Goal: Task Accomplishment & Management: Use online tool/utility

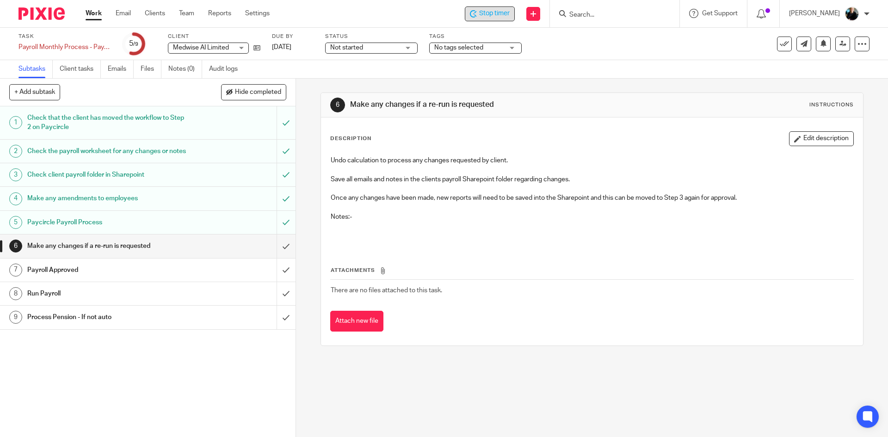
click at [498, 12] on span "Stop timer" at bounding box center [494, 14] width 31 height 10
click at [608, 14] on input "Search" at bounding box center [609, 15] width 83 height 8
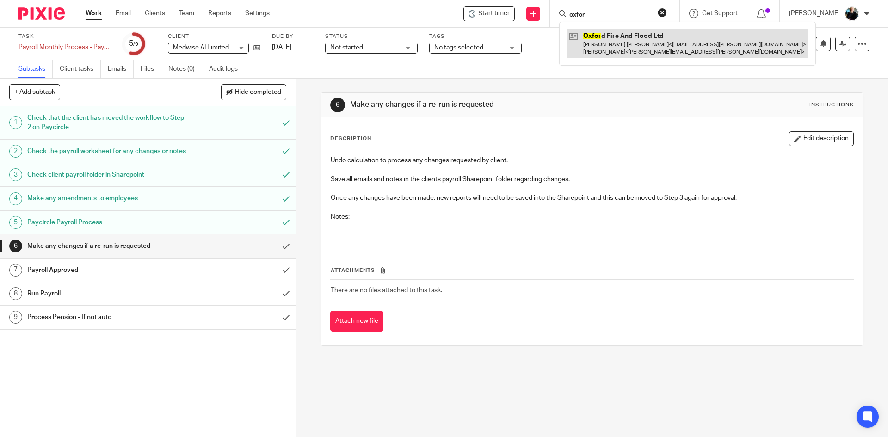
type input "oxfor"
click at [608, 41] on link at bounding box center [687, 43] width 242 height 29
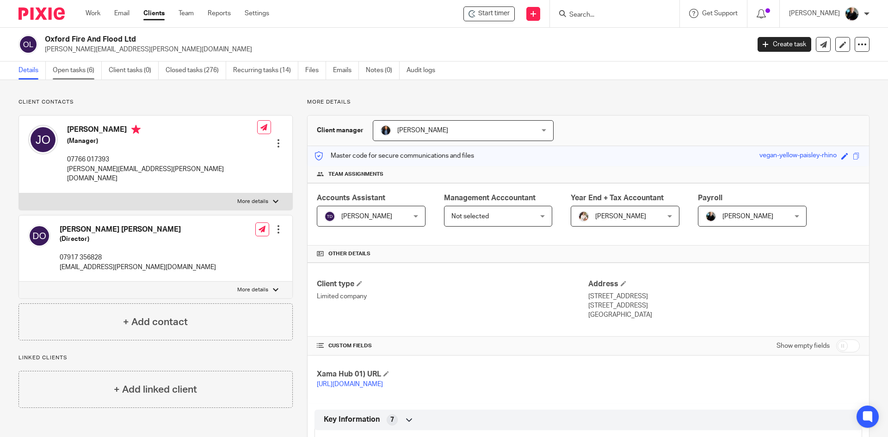
click at [73, 73] on link "Open tasks (6)" at bounding box center [77, 70] width 49 height 18
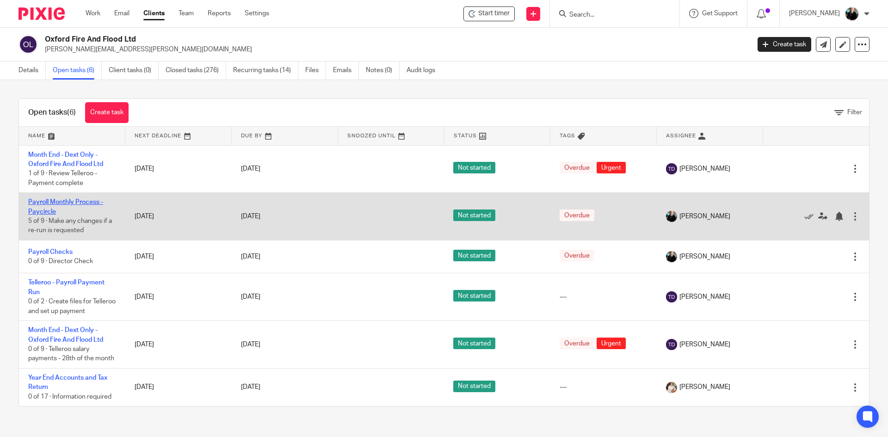
click at [70, 201] on link "Payroll Monthly Process - Paycircle" at bounding box center [65, 207] width 75 height 16
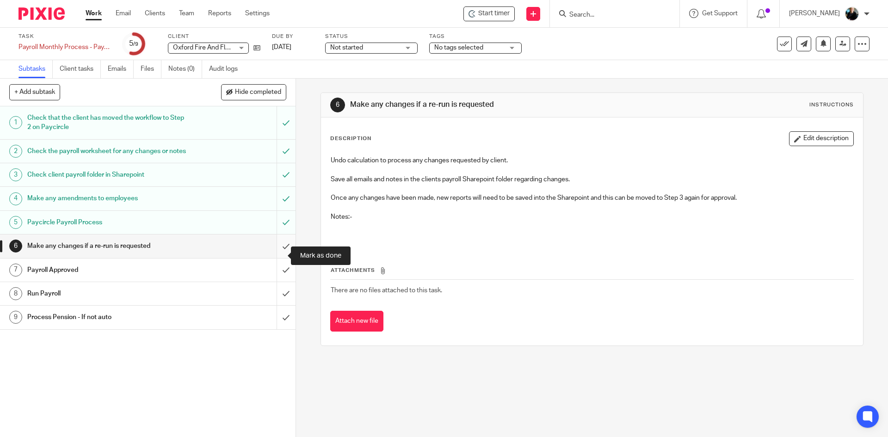
click at [274, 254] on input "submit" at bounding box center [147, 245] width 295 height 23
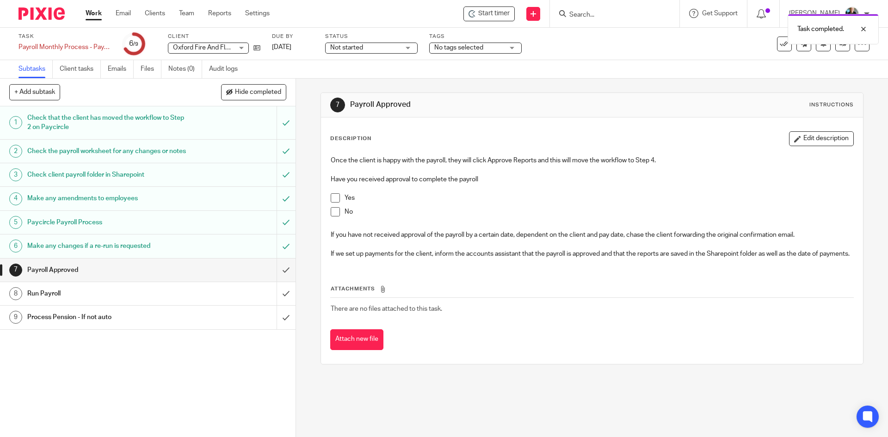
click at [497, 12] on div "Task completed." at bounding box center [661, 26] width 435 height 35
click at [504, 13] on div "Task completed." at bounding box center [661, 26] width 435 height 35
click at [505, 12] on div "Task completed." at bounding box center [661, 26] width 435 height 35
click at [498, 14] on div "Task completed." at bounding box center [661, 26] width 435 height 35
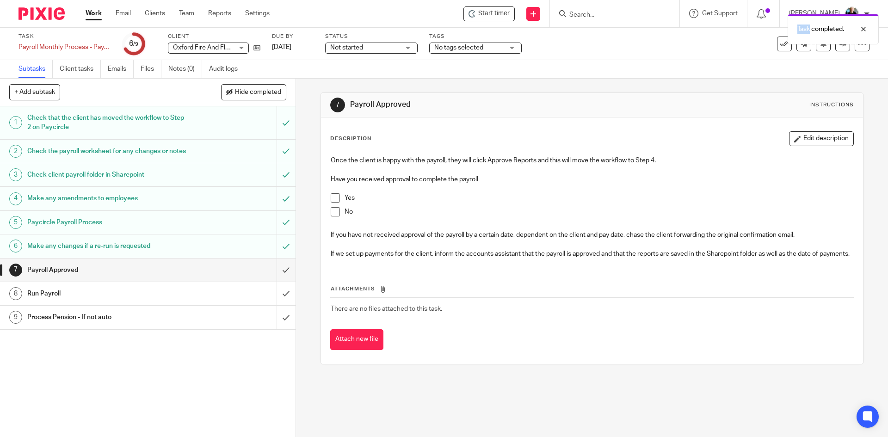
click at [498, 13] on div "Task completed." at bounding box center [661, 26] width 435 height 35
click at [496, 14] on span "Start timer" at bounding box center [493, 14] width 31 height 10
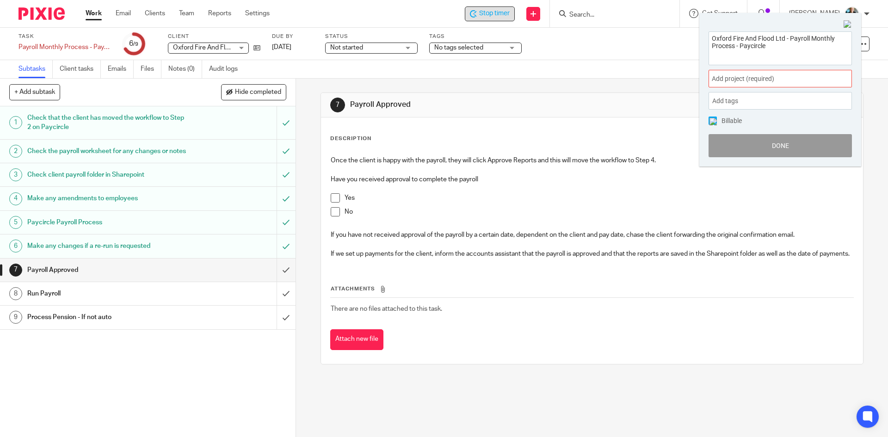
click at [779, 80] on span "Add project (required) :" at bounding box center [770, 79] width 117 height 10
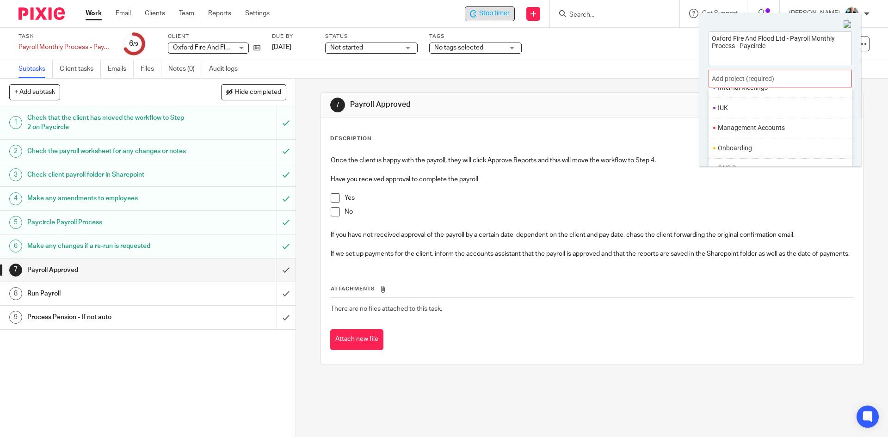
scroll to position [346, 0]
click at [743, 122] on li "Payroll" at bounding box center [778, 122] width 121 height 10
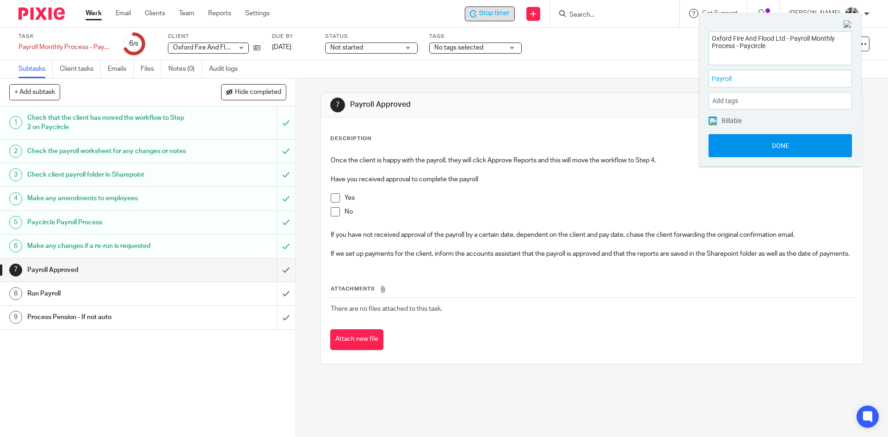
click at [786, 147] on button "Done" at bounding box center [779, 145] width 143 height 23
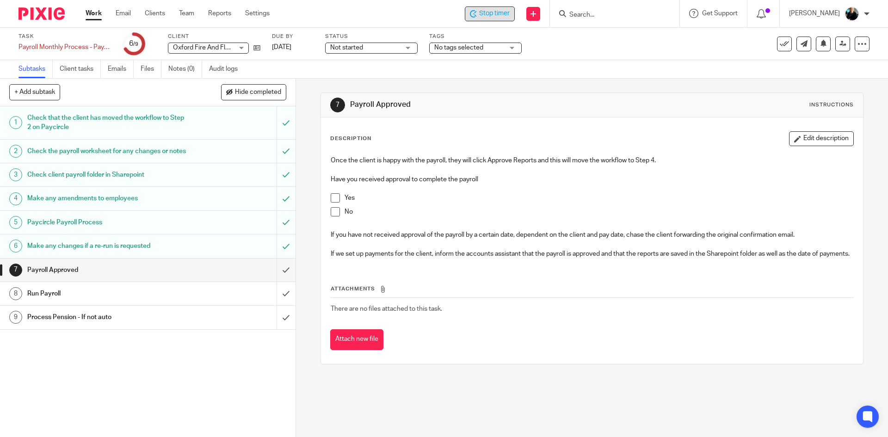
click at [499, 11] on span "Stop timer" at bounding box center [494, 14] width 31 height 10
click at [601, 17] on input "Search" at bounding box center [609, 15] width 83 height 8
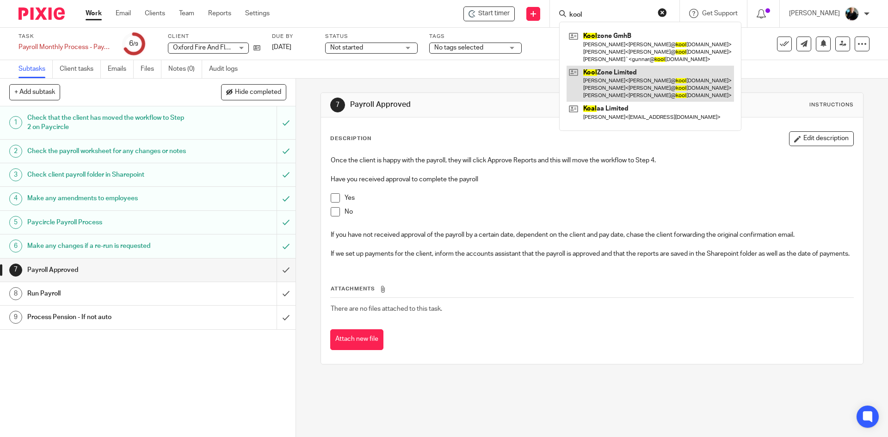
type input "kool"
click at [634, 83] on link at bounding box center [649, 84] width 167 height 37
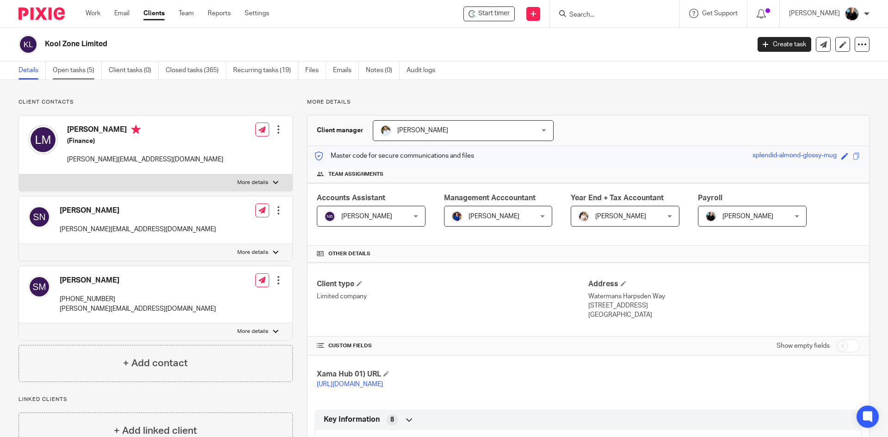
click at [71, 71] on link "Open tasks (5)" at bounding box center [77, 70] width 49 height 18
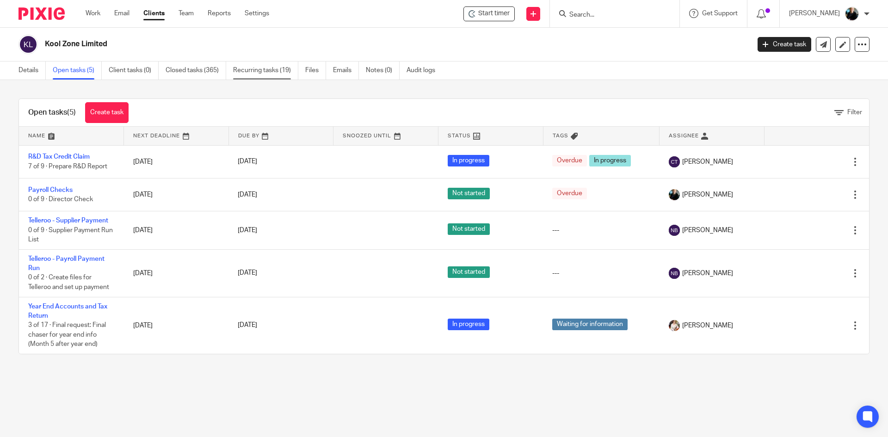
click at [255, 69] on link "Recurring tasks (19)" at bounding box center [265, 70] width 65 height 18
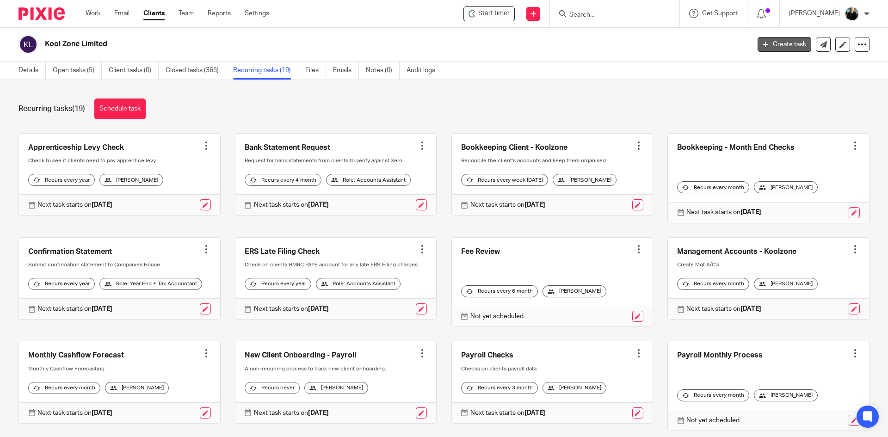
click at [779, 46] on link "Create task" at bounding box center [784, 44] width 54 height 15
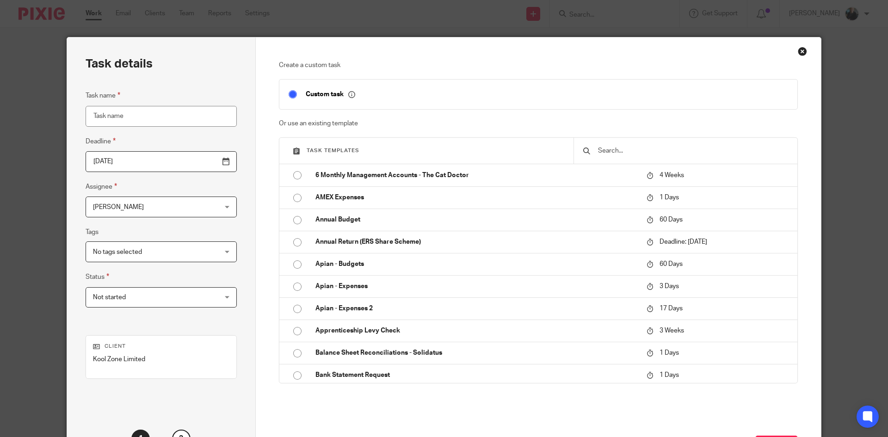
click at [588, 152] on div at bounding box center [685, 151] width 224 height 26
click at [615, 152] on input "text" at bounding box center [692, 151] width 191 height 10
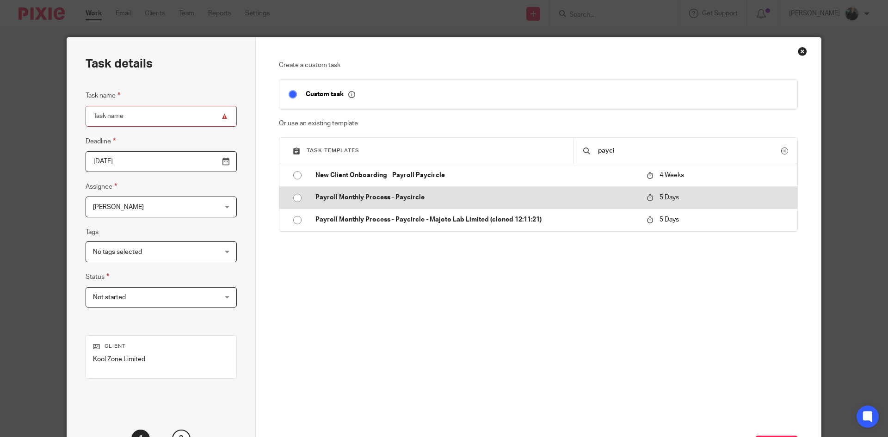
type input "payci"
click at [292, 197] on input "radio" at bounding box center [298, 198] width 18 height 18
type input "2025-09-28"
type input "Payroll Monthly Process - Paycircle"
checkbox input "false"
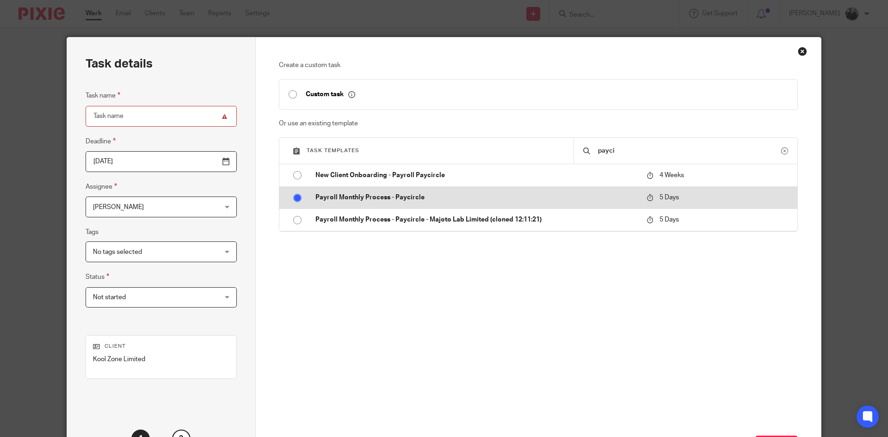
radio input "false"
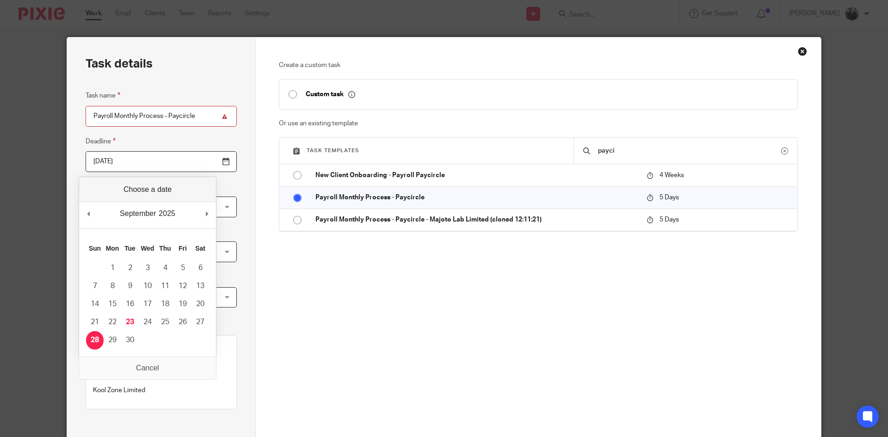
click at [207, 166] on input "2025-09-28" at bounding box center [161, 161] width 151 height 21
type input "2025-09-21"
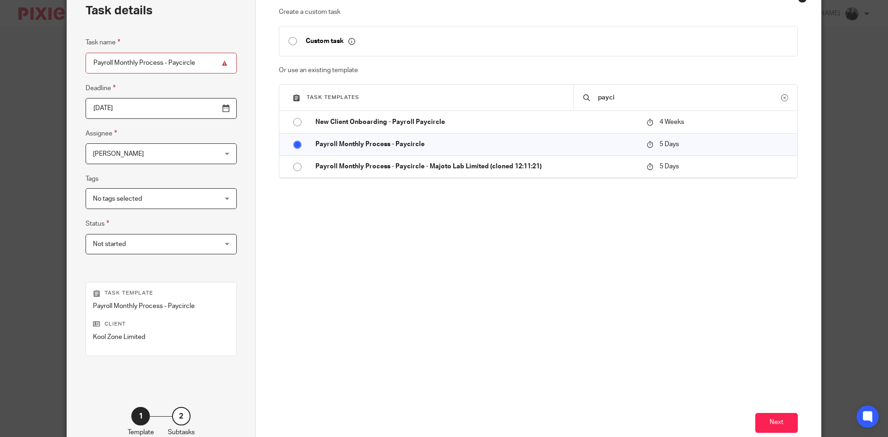
scroll to position [110, 0]
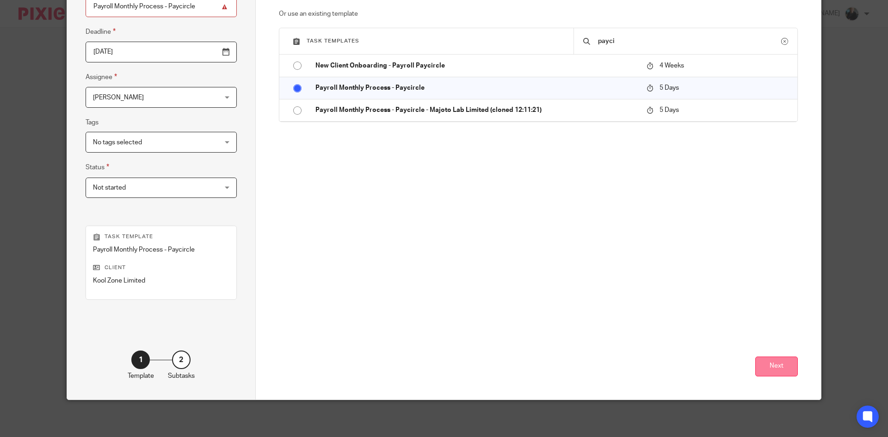
click at [781, 369] on button "Next" at bounding box center [776, 366] width 43 height 20
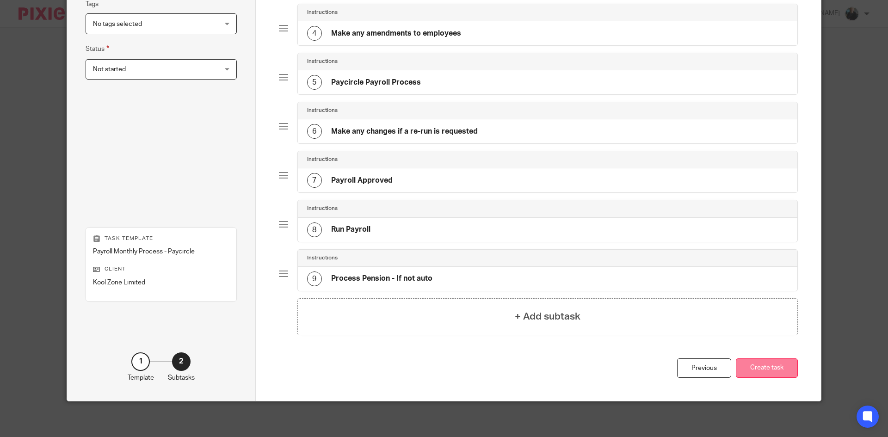
scroll to position [229, 0]
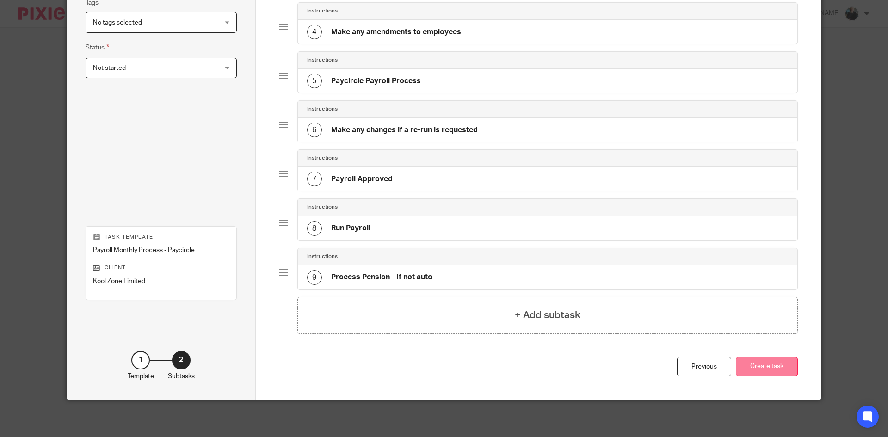
click at [761, 370] on button "Create task" at bounding box center [767, 367] width 62 height 20
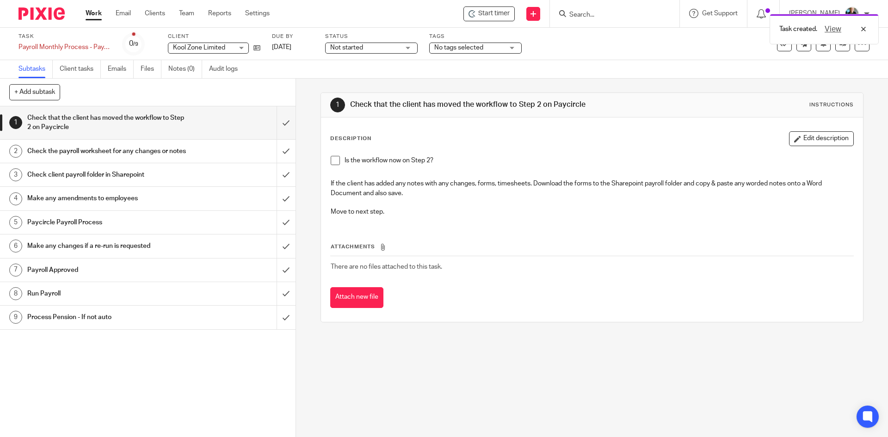
click at [486, 16] on div "Task created. View" at bounding box center [661, 26] width 435 height 35
click at [494, 13] on div "Task created. View" at bounding box center [661, 26] width 435 height 35
click at [485, 15] on span "Start timer" at bounding box center [493, 14] width 31 height 10
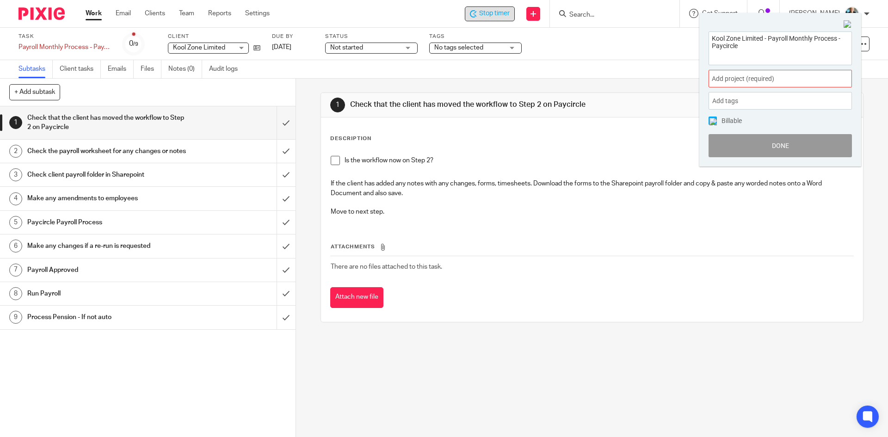
click at [843, 80] on span at bounding box center [842, 78] width 14 height 2
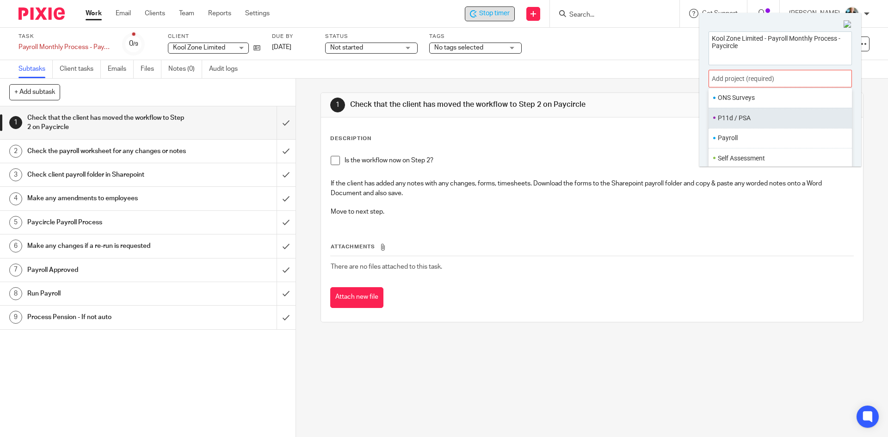
scroll to position [346, 0]
click at [726, 116] on ul "Payroll" at bounding box center [779, 122] width 143 height 20
click at [738, 124] on li "Payroll" at bounding box center [778, 122] width 121 height 10
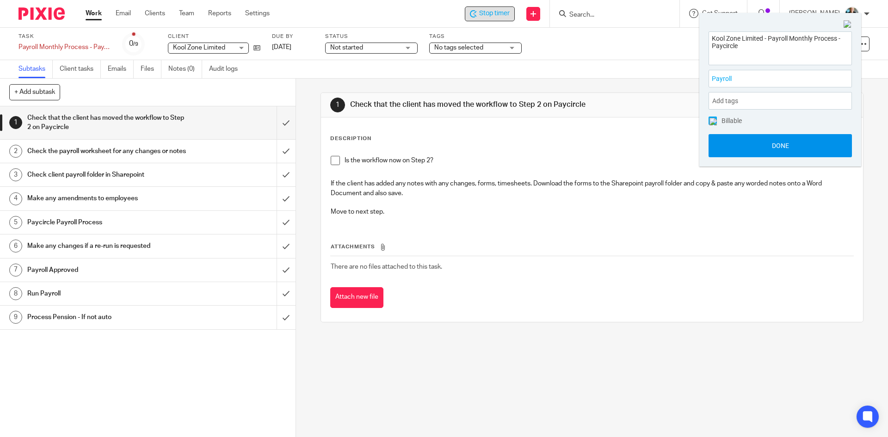
click at [772, 143] on button "Done" at bounding box center [779, 145] width 143 height 23
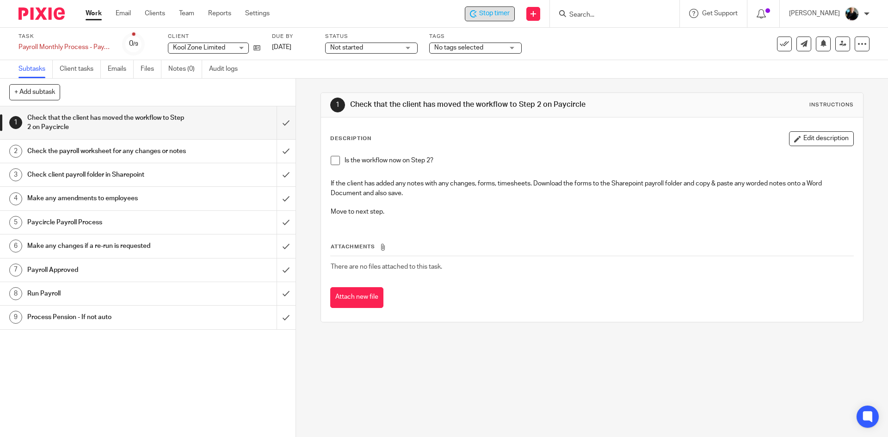
click at [500, 12] on span "Stop timer" at bounding box center [494, 14] width 31 height 10
click at [611, 17] on input "Search" at bounding box center [609, 15] width 83 height 8
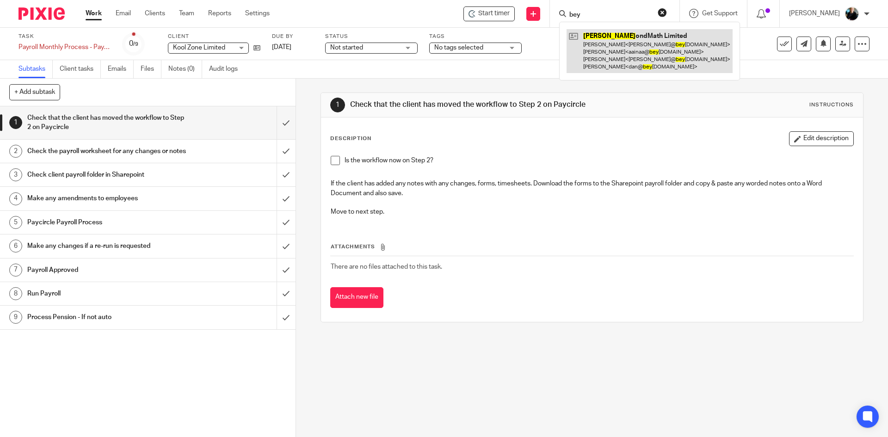
type input "bey"
click at [611, 56] on link at bounding box center [649, 51] width 166 height 44
click at [612, 56] on link at bounding box center [649, 51] width 166 height 44
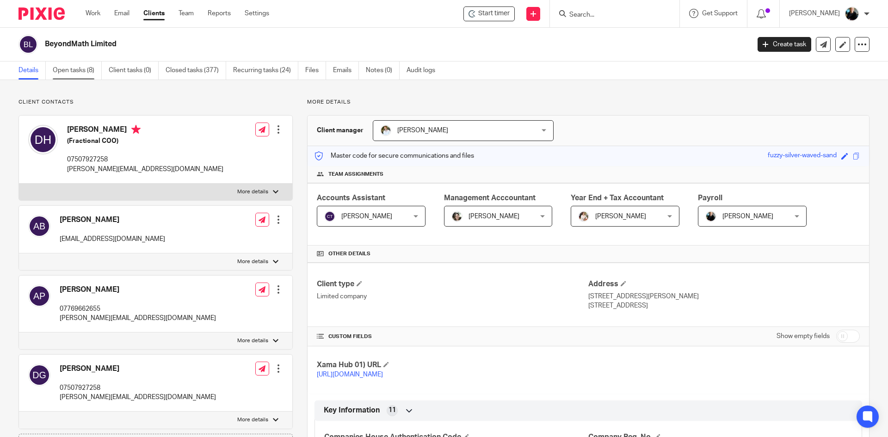
click at [70, 72] on link "Open tasks (8)" at bounding box center [77, 70] width 49 height 18
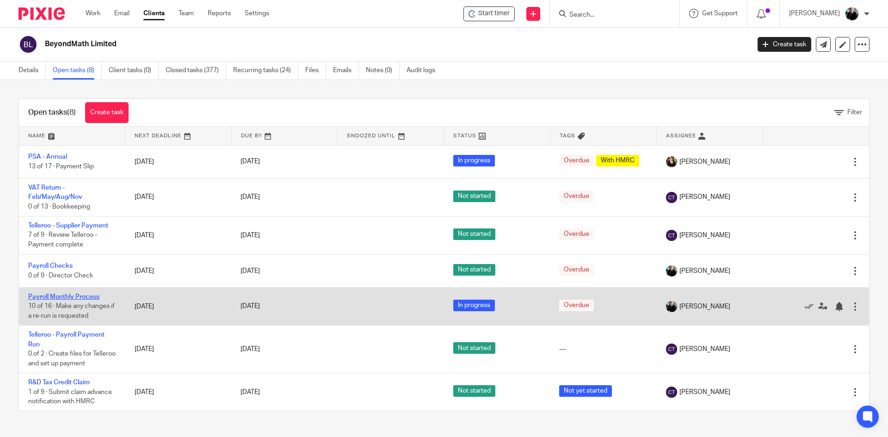
click at [72, 298] on link "Payroll Monthly Process" at bounding box center [63, 297] width 71 height 6
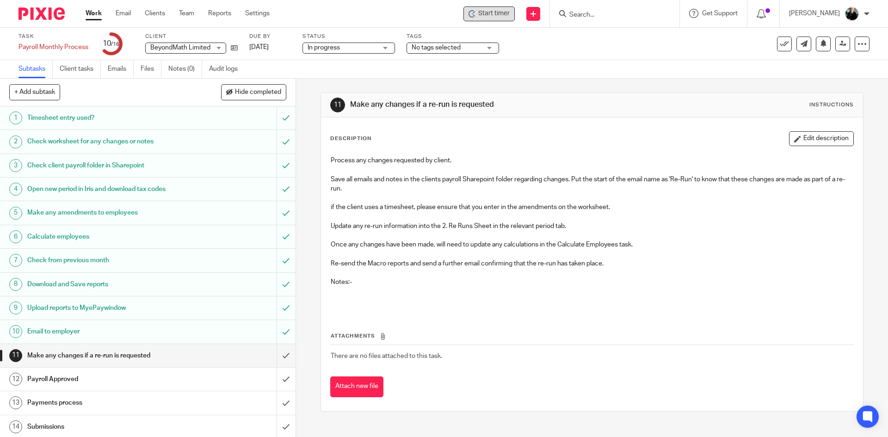
click at [489, 15] on span "Start timer" at bounding box center [493, 14] width 31 height 10
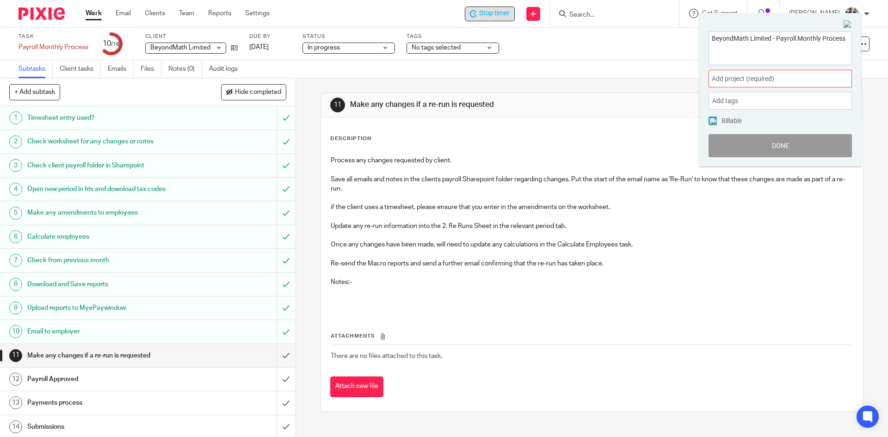
click at [751, 78] on span "Add project (required) :" at bounding box center [770, 79] width 117 height 10
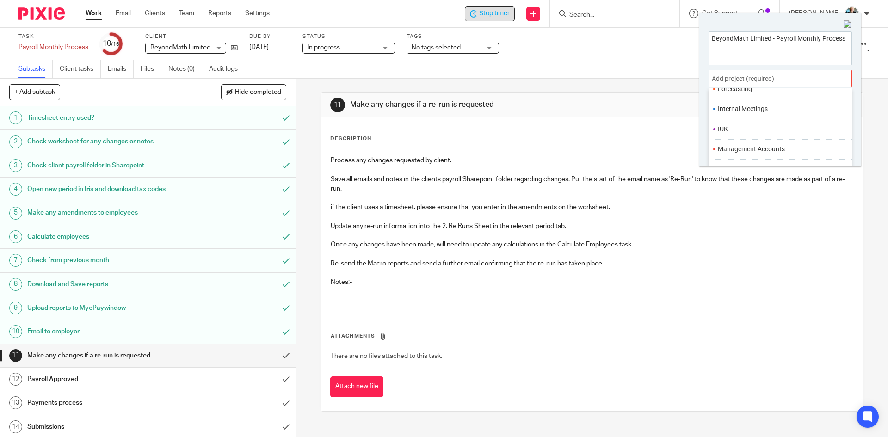
scroll to position [324, 0]
click at [742, 146] on li "Payroll" at bounding box center [778, 145] width 121 height 10
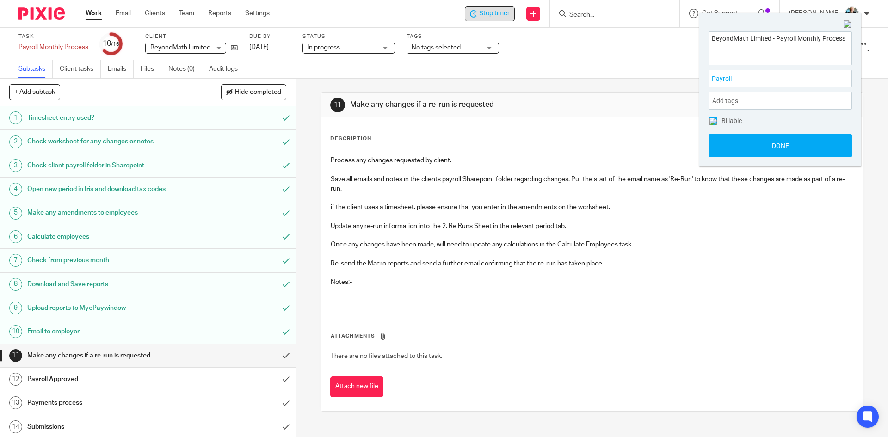
drag, startPoint x: 754, startPoint y: 148, endPoint x: 636, endPoint y: 153, distance: 118.5
click at [754, 147] on button "Done" at bounding box center [779, 145] width 143 height 23
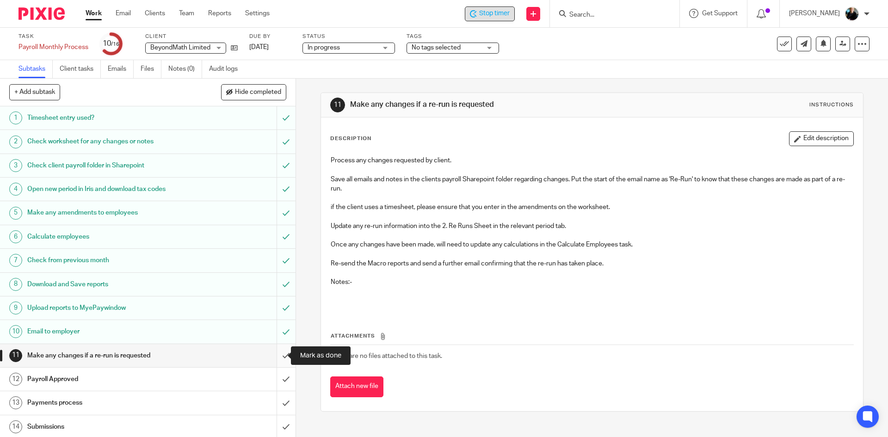
click at [276, 356] on input "submit" at bounding box center [147, 355] width 295 height 23
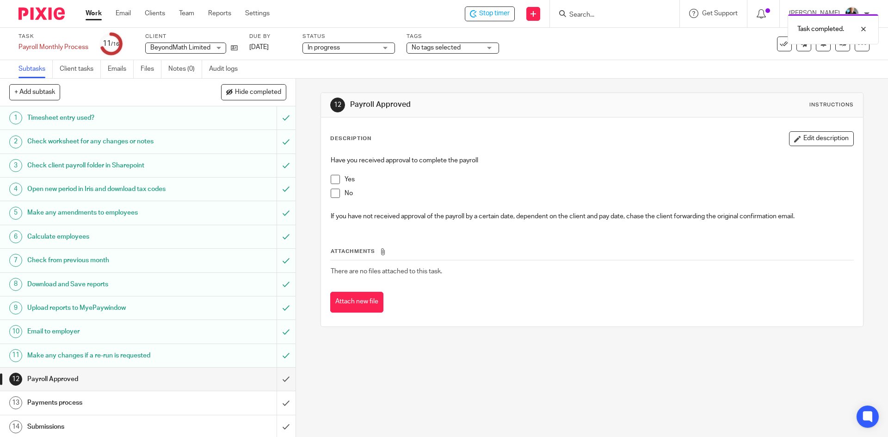
click at [333, 178] on span at bounding box center [335, 179] width 9 height 9
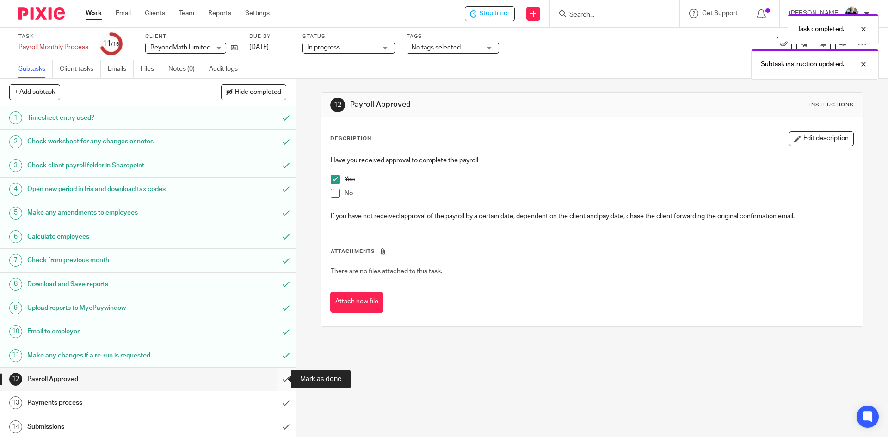
click at [272, 378] on input "submit" at bounding box center [147, 379] width 295 height 23
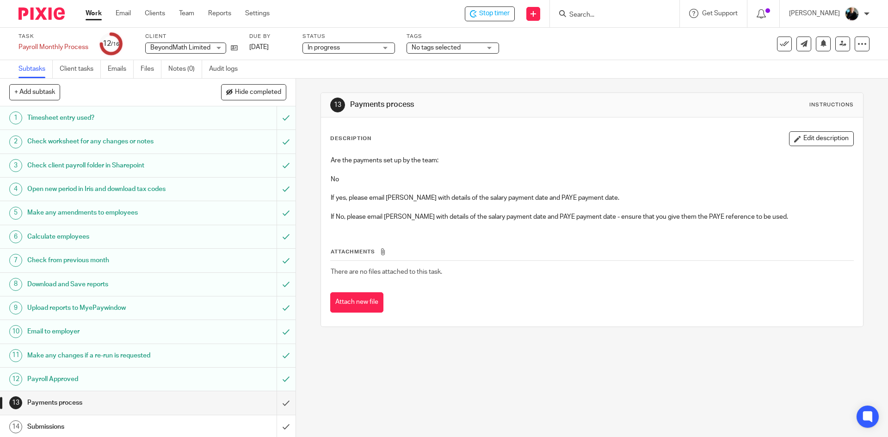
click at [592, 15] on input "Search" at bounding box center [609, 15] width 83 height 8
